Goal: Transaction & Acquisition: Purchase product/service

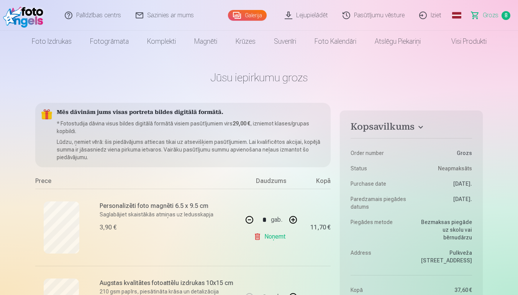
click at [15, 17] on img at bounding box center [25, 15] width 44 height 25
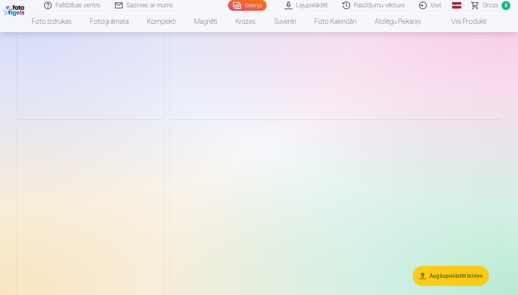
scroll to position [882, 0]
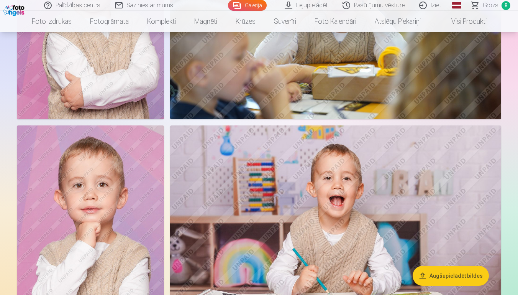
click at [494, 7] on span "Grozs" at bounding box center [491, 5] width 16 height 9
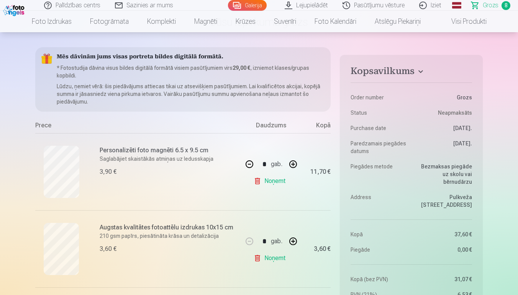
scroll to position [65, 0]
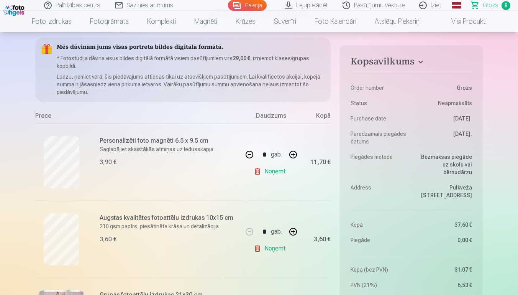
click at [250, 158] on button "button" at bounding box center [249, 154] width 18 height 18
type input "*"
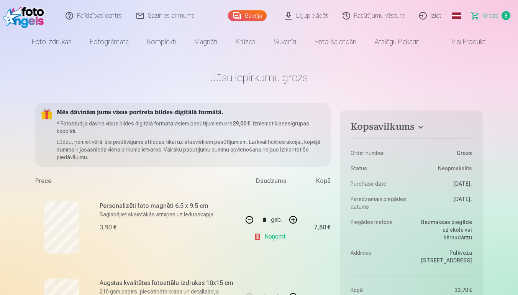
scroll to position [0, 0]
click at [19, 17] on img at bounding box center [25, 15] width 44 height 25
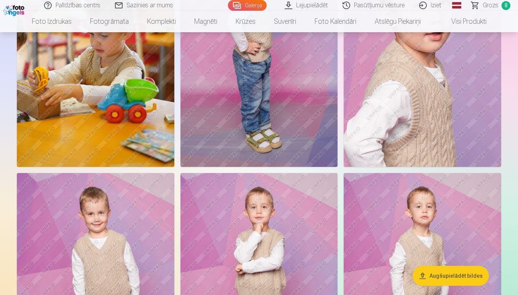
scroll to position [1397, 0]
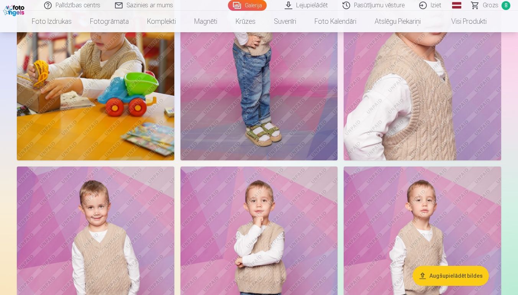
click at [23, 8] on img at bounding box center [14, 9] width 23 height 13
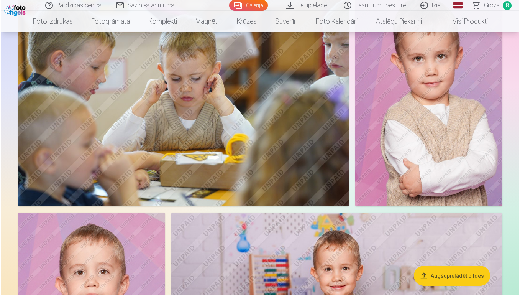
scroll to position [2378, 0]
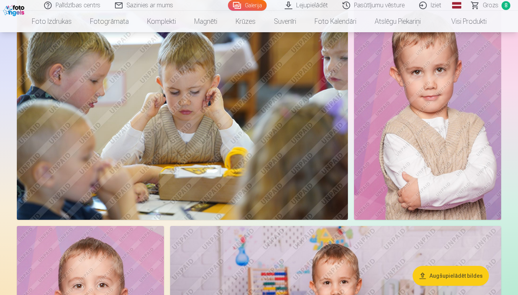
click at [423, 154] on img at bounding box center [427, 109] width 147 height 221
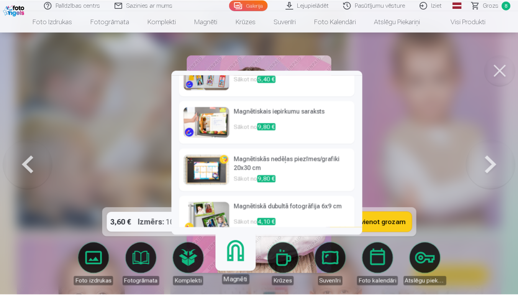
scroll to position [168, 0]
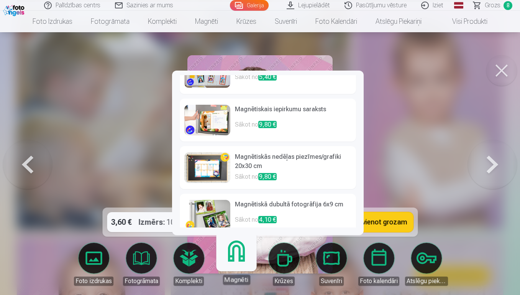
click at [471, 125] on div at bounding box center [260, 147] width 520 height 295
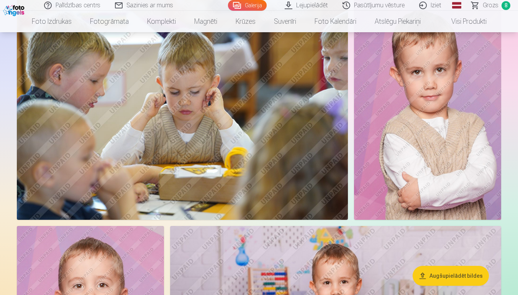
click at [409, 131] on img at bounding box center [427, 109] width 147 height 221
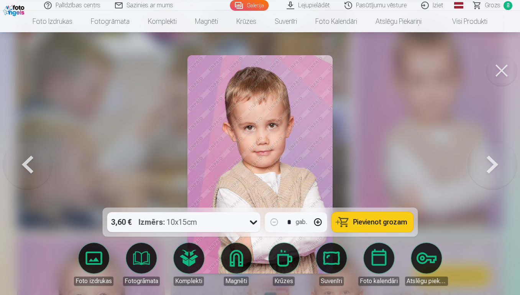
click at [255, 227] on icon at bounding box center [253, 222] width 12 height 12
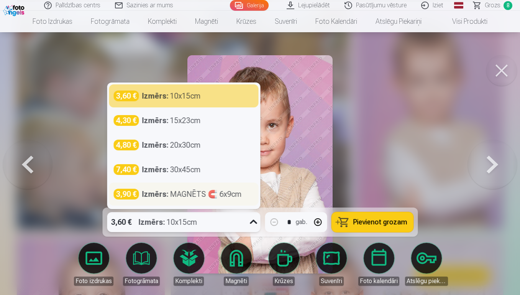
click at [203, 196] on div "Izmērs : MAGNĒTS 🧲 6x9cm" at bounding box center [192, 194] width 100 height 11
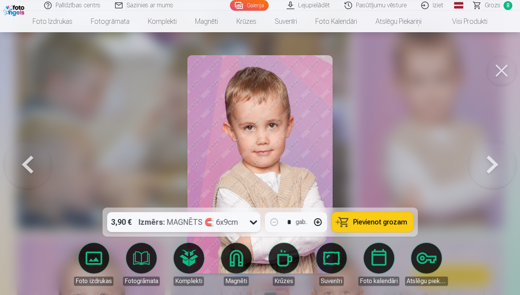
click at [386, 225] on span "Pievienot grozam" at bounding box center [380, 221] width 54 height 7
click at [508, 68] on button at bounding box center [501, 70] width 31 height 31
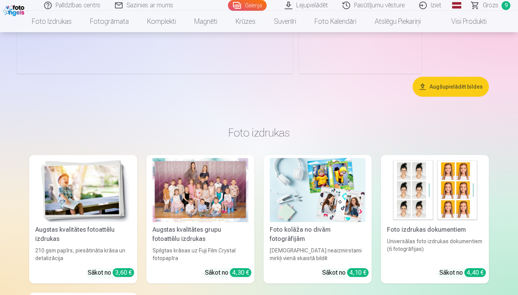
scroll to position [3826, 0]
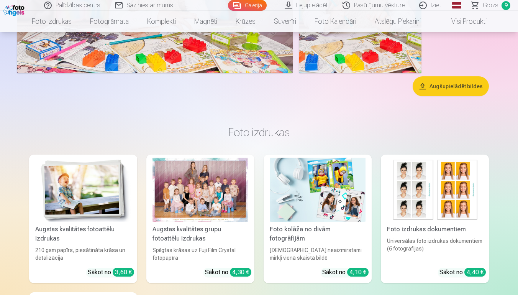
click at [491, 3] on span "Grozs" at bounding box center [491, 5] width 16 height 9
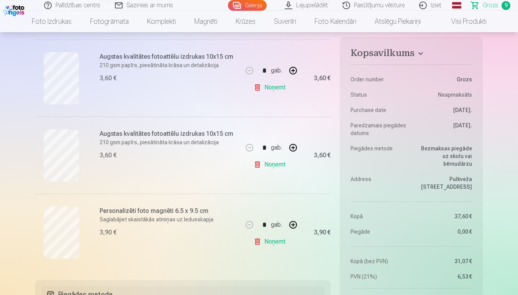
scroll to position [618, 0]
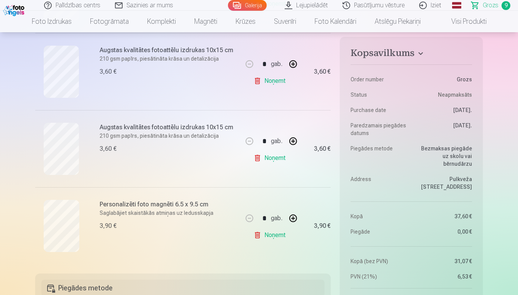
click at [271, 158] on link "Noņemt" at bounding box center [271, 157] width 35 height 15
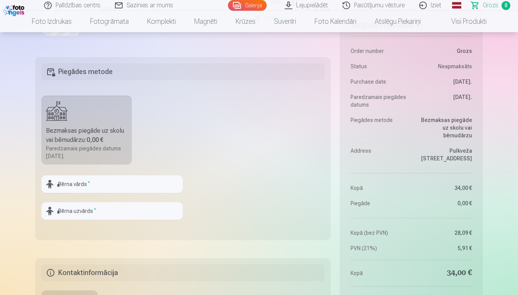
scroll to position [758, 0]
type input "*******"
type input "******"
click at [234, 183] on fieldset "Piegādes metode Bezmaksas piegāde uz skolu vai bērnudārzu : 0,00 € Paredzamais …" at bounding box center [182, 147] width 295 height 182
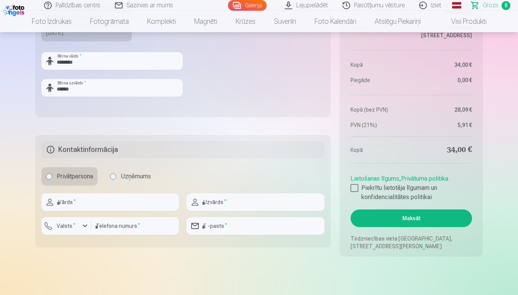
scroll to position [881, 0]
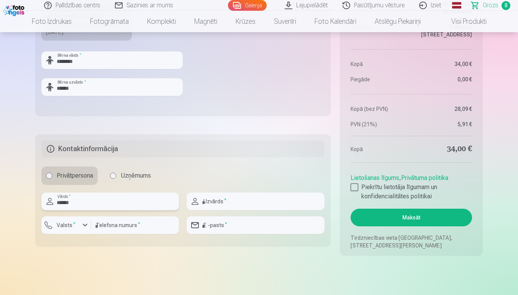
type input "******"
click at [106, 227] on input "number" at bounding box center [135, 225] width 88 height 18
type input "********"
type input "**********"
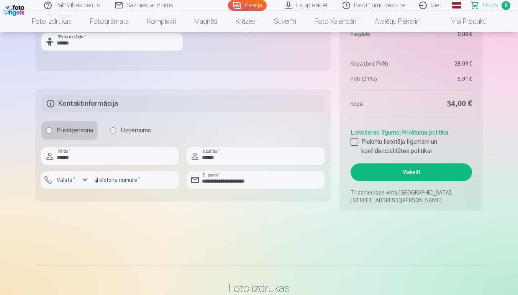
scroll to position [925, 0]
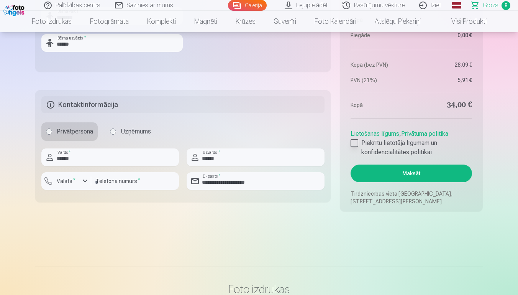
click at [354, 143] on div at bounding box center [355, 143] width 8 height 8
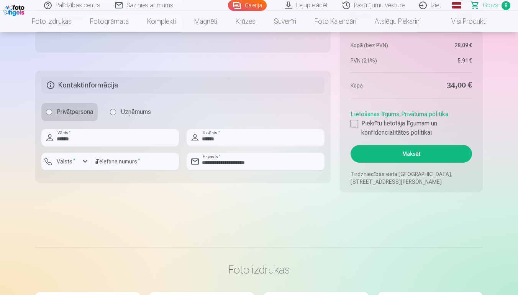
scroll to position [945, 0]
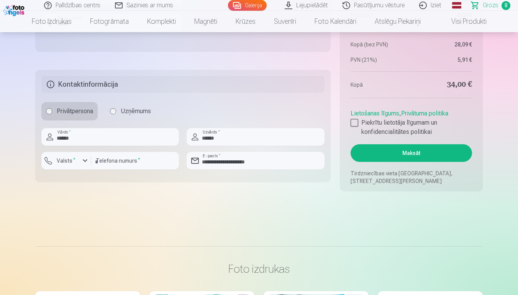
click at [420, 154] on button "Maksāt" at bounding box center [411, 153] width 121 height 18
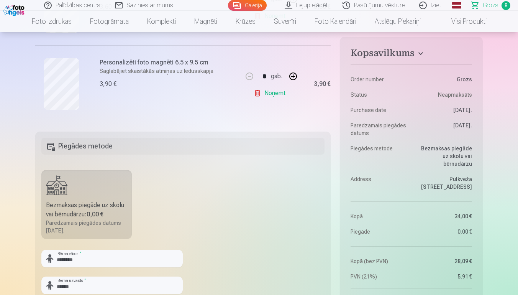
scroll to position [695, 0]
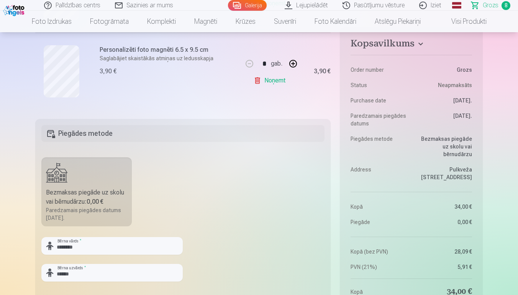
click at [86, 193] on div "Bezmaksas piegāde uz skolu vai bērnudārzu : 0,00 €" at bounding box center [86, 197] width 81 height 18
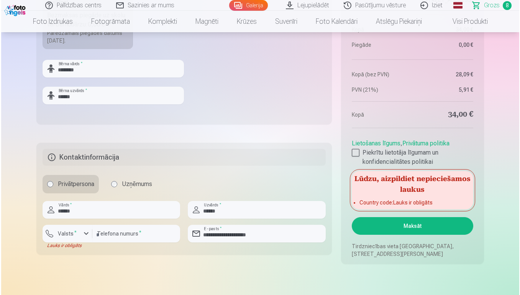
scroll to position [873, 0]
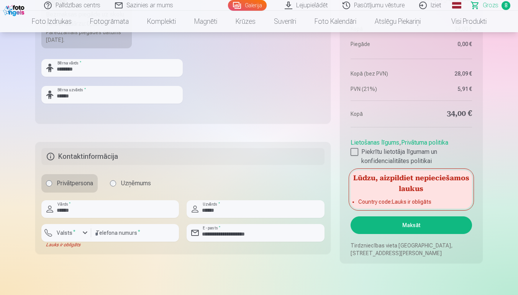
click at [83, 233] on div "button" at bounding box center [84, 232] width 9 height 9
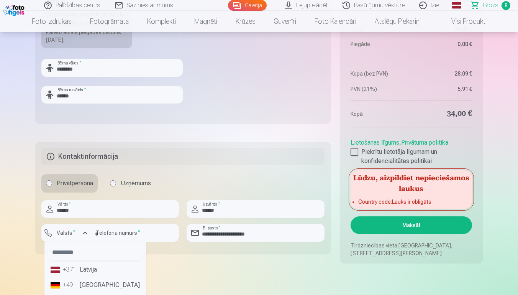
click at [92, 272] on li "+371 Latvija" at bounding box center [95, 269] width 95 height 15
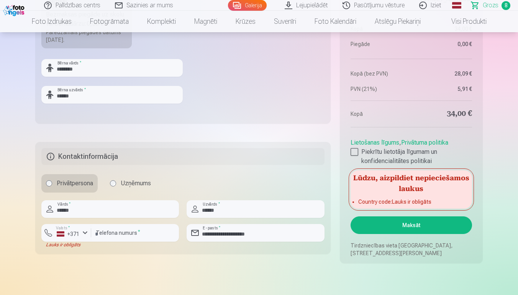
click at [422, 225] on button "Maksāt" at bounding box center [411, 225] width 121 height 18
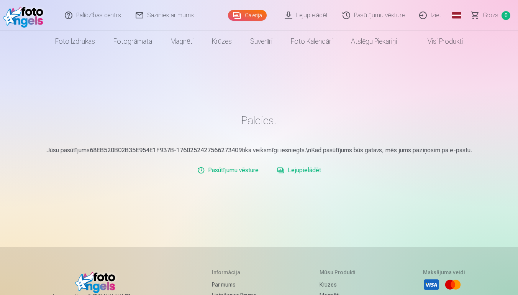
click at [304, 171] on link "Lejupielādēt" at bounding box center [299, 169] width 50 height 15
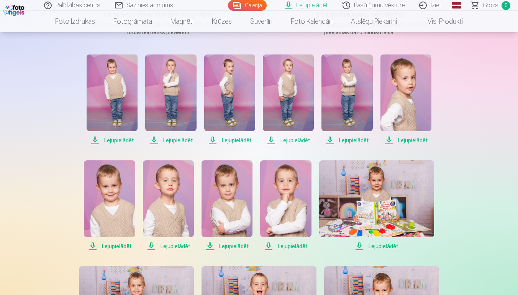
scroll to position [139, 0]
click at [120, 140] on span "Lejupielādēt" at bounding box center [112, 139] width 51 height 9
click at [175, 140] on span "Lejupielādēt" at bounding box center [170, 139] width 51 height 9
click at [233, 140] on span "Lejupielādēt" at bounding box center [229, 139] width 51 height 9
click at [293, 141] on span "Lejupielādēt" at bounding box center [288, 139] width 51 height 9
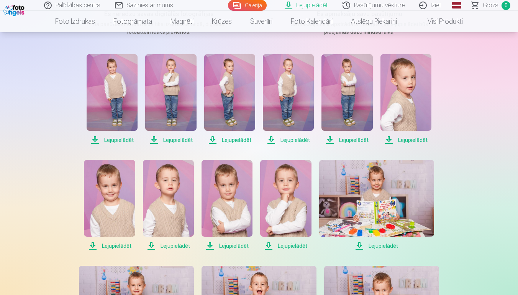
click at [353, 140] on span "Lejupielādēt" at bounding box center [347, 139] width 51 height 9
click at [414, 140] on span "Lejupielādēt" at bounding box center [406, 139] width 51 height 9
click at [116, 246] on span "Lejupielādēt" at bounding box center [109, 245] width 51 height 9
click at [177, 245] on span "Lejupielādēt" at bounding box center [168, 245] width 51 height 9
click at [235, 246] on span "Lejupielādēt" at bounding box center [227, 245] width 51 height 9
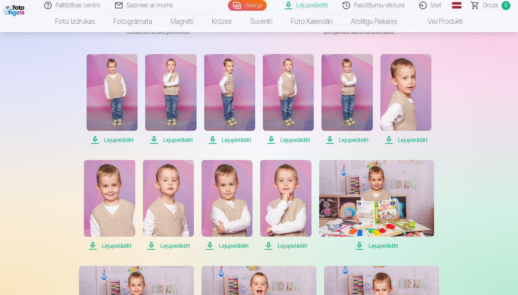
click at [292, 245] on span "Lejupielādēt" at bounding box center [285, 245] width 51 height 9
click at [380, 247] on span "Lejupielādēt" at bounding box center [376, 245] width 115 height 9
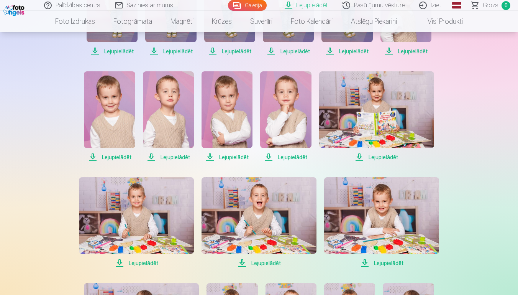
scroll to position [249, 0]
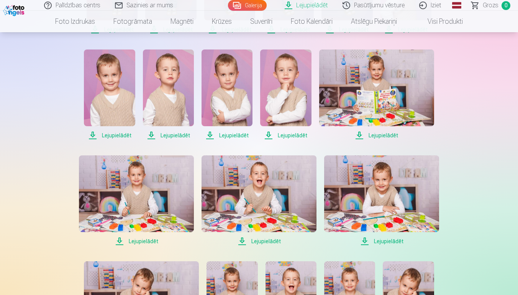
click at [146, 243] on span "Lejupielādēt" at bounding box center [136, 240] width 115 height 9
click at [266, 243] on span "Lejupielādēt" at bounding box center [259, 240] width 115 height 9
click at [391, 240] on span "Lejupielādēt" at bounding box center [381, 240] width 115 height 9
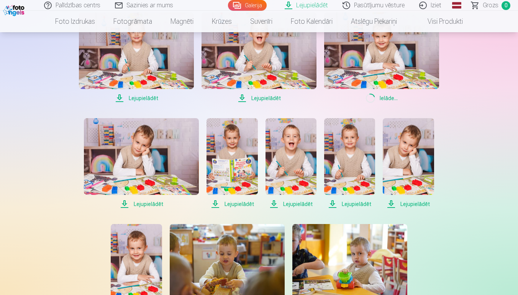
scroll to position [406, 0]
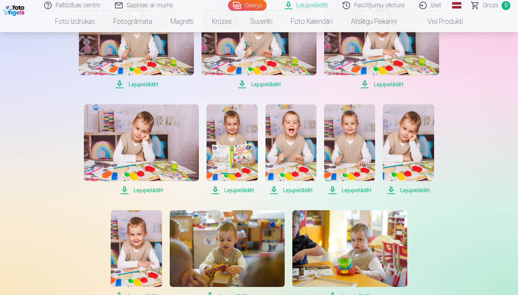
click at [143, 190] on span "Lejupielādēt" at bounding box center [141, 189] width 115 height 9
click at [242, 188] on span "Lejupielādēt" at bounding box center [232, 189] width 51 height 9
click at [299, 189] on span "Lejupielādēt" at bounding box center [291, 189] width 51 height 9
click at [353, 190] on span "Lejupielādēt" at bounding box center [349, 189] width 51 height 9
click at [418, 191] on span "Lejupielādēt" at bounding box center [408, 189] width 51 height 9
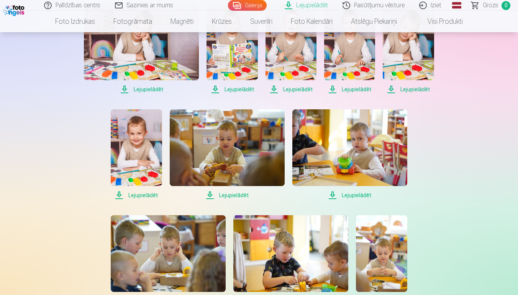
scroll to position [508, 0]
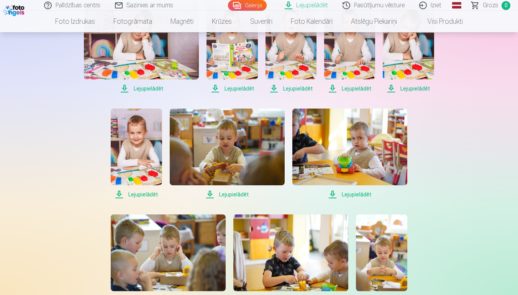
click at [147, 197] on span "Lejupielādēt" at bounding box center [136, 194] width 51 height 9
click at [237, 195] on span "Lejupielādēt" at bounding box center [227, 194] width 115 height 9
click at [357, 195] on span "Lejupielādēt" at bounding box center [349, 194] width 115 height 9
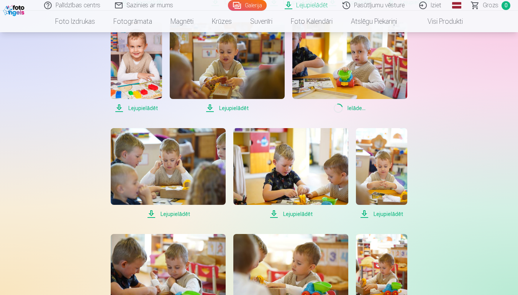
scroll to position [599, 0]
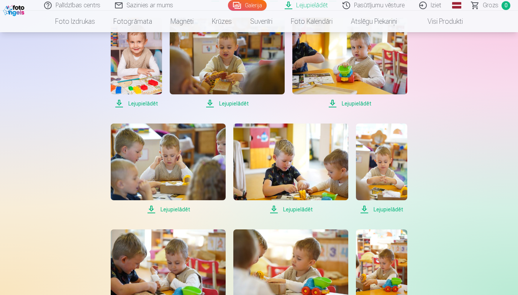
click at [175, 211] on span "Lejupielādēt" at bounding box center [168, 209] width 115 height 9
click at [297, 209] on span "Lejupielādēt" at bounding box center [290, 209] width 115 height 9
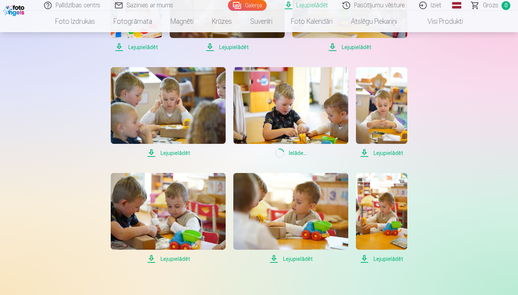
scroll to position [670, 0]
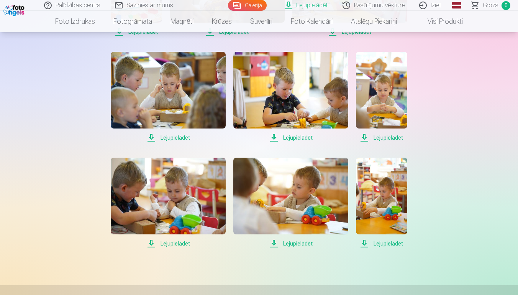
click at [395, 136] on span "Lejupielādēt" at bounding box center [381, 137] width 51 height 9
click at [174, 243] on span "Lejupielādēt" at bounding box center [168, 243] width 115 height 9
click at [302, 244] on span "Lejupielādēt" at bounding box center [290, 243] width 115 height 9
click at [394, 244] on span "Lejupielādēt" at bounding box center [381, 243] width 51 height 9
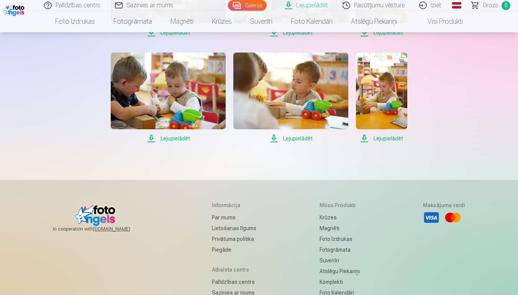
scroll to position [777, 0]
